Goal: Task Accomplishment & Management: Complete application form

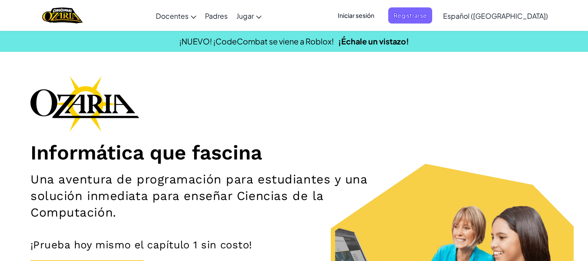
click at [432, 16] on span "Registrarse" at bounding box center [410, 15] width 44 height 16
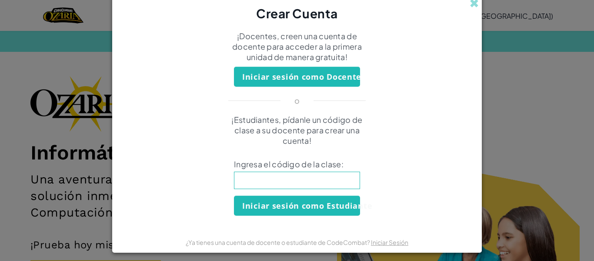
click at [278, 183] on input at bounding box center [297, 179] width 126 height 17
type input "BoatNetClass"
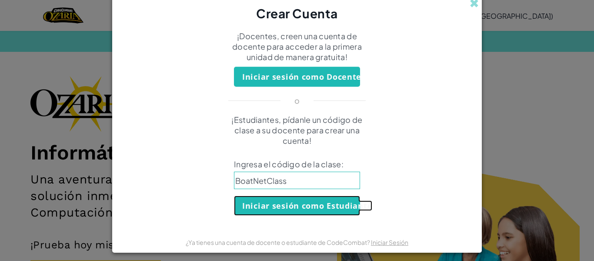
click at [280, 208] on button "Iniciar sesión como Estudiante" at bounding box center [297, 205] width 126 height 20
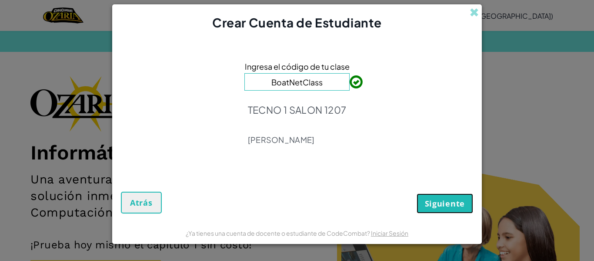
click at [445, 208] on span "Siguiente" at bounding box center [445, 203] width 40 height 10
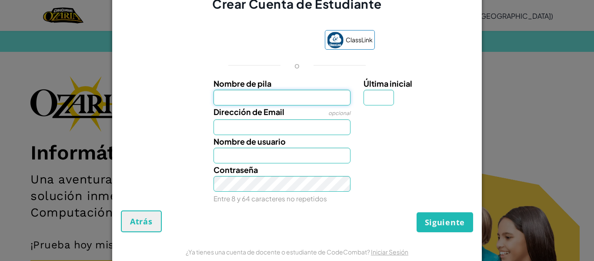
click at [305, 99] on input "Nombre de pila" at bounding box center [283, 98] width 138 height 16
type input "[PERSON_NAME]"
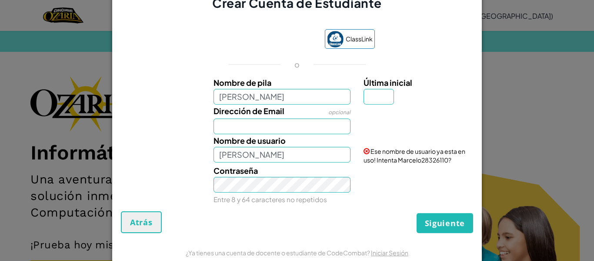
click at [264, 133] on div "Nombre [PERSON_NAME] inicial Dirección de Email opcional Nombre de usuario [PER…" at bounding box center [297, 139] width 348 height 126
click at [263, 128] on input "Dirección de Email" at bounding box center [283, 126] width 138 height 16
type input "[EMAIL_ADDRESS][DOMAIN_NAME]"
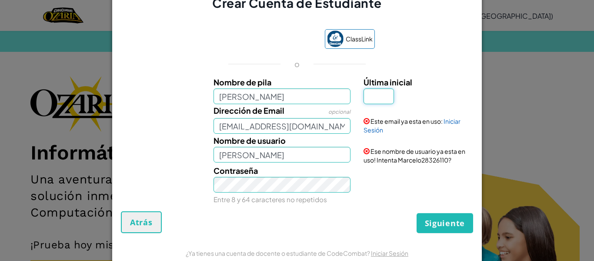
click at [369, 96] on input "Última inicial" at bounding box center [379, 96] width 30 height 16
type input "o"
type input "[PERSON_NAME]"
click at [273, 157] on input "[PERSON_NAME]" at bounding box center [283, 155] width 138 height 16
click at [451, 120] on link "Iniciar Sesión" at bounding box center [412, 125] width 97 height 17
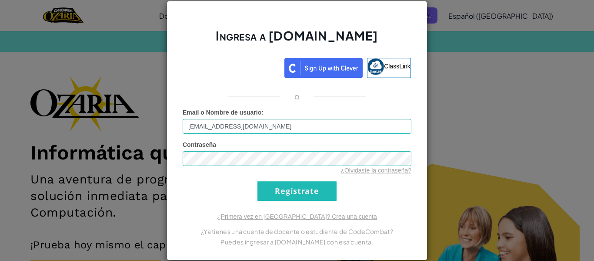
click at [334, 97] on div "o" at bounding box center [297, 96] width 242 height 10
click at [287, 192] on input "Regístrate" at bounding box center [297, 191] width 79 height 20
